Goal: Task Accomplishment & Management: Manage account settings

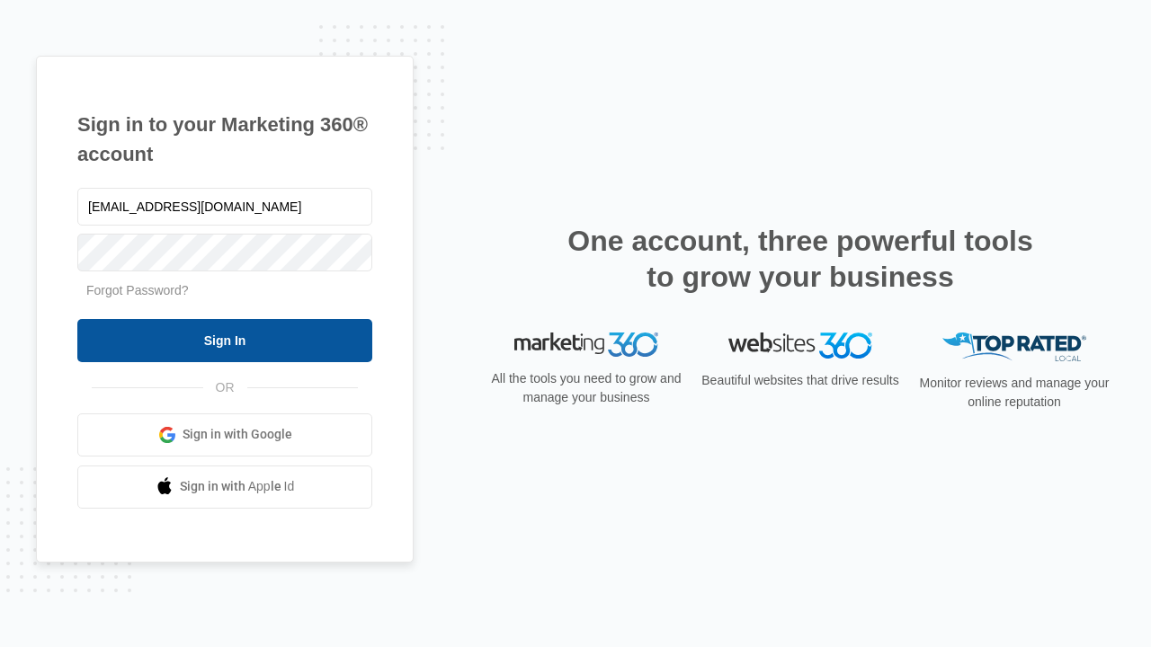
click at [225, 340] on input "Sign In" at bounding box center [224, 340] width 295 height 43
